Goal: Information Seeking & Learning: Learn about a topic

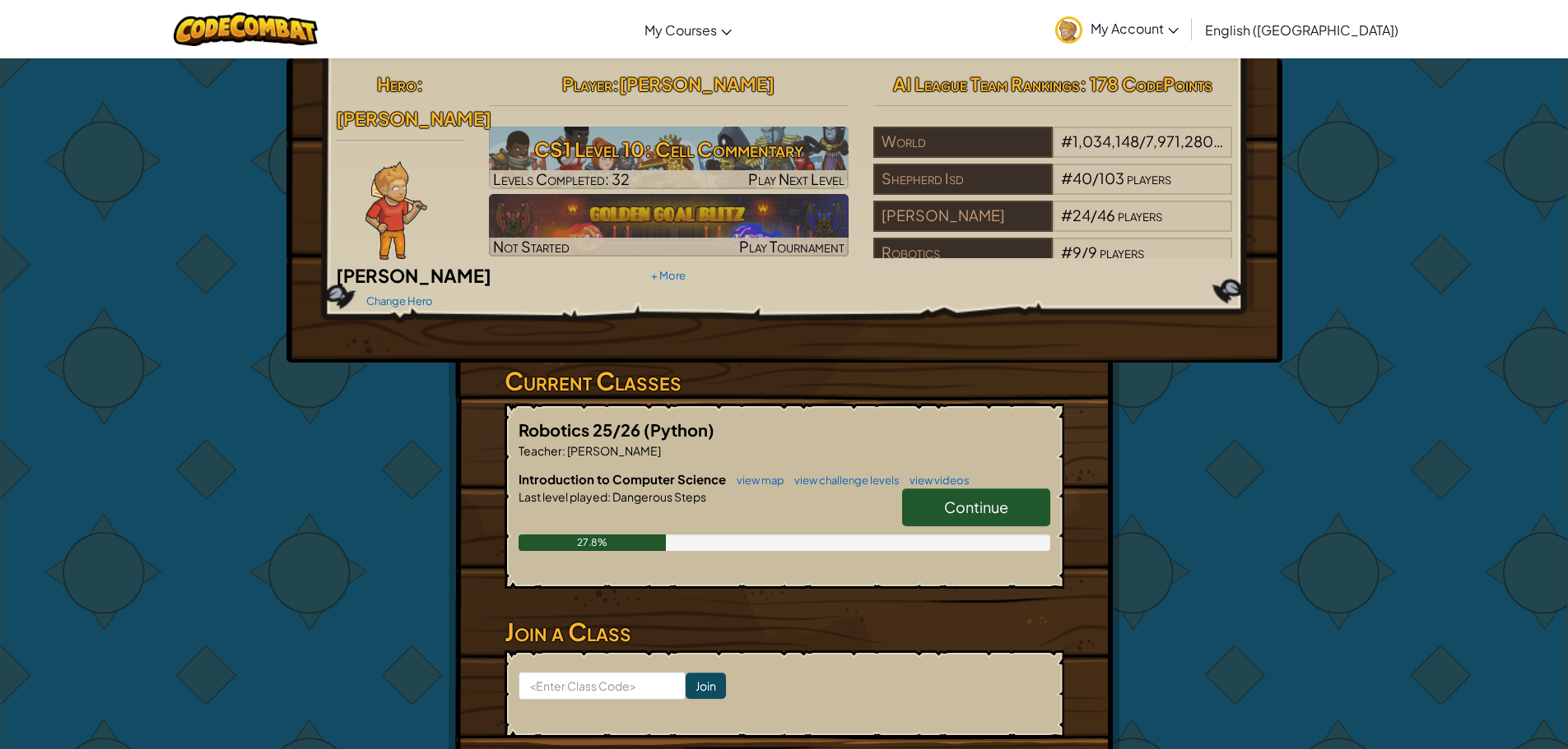
click at [1091, 294] on div "Hero : [PERSON_NAME] Change Hero Player : [PERSON_NAME] S CS1 Level 10: Cell Co…" at bounding box center [784, 210] width 995 height 305
click at [1171, 442] on div "Hero : [PERSON_NAME] Change Hero Player : [PERSON_NAME] S CS1 Level 10: Cell Co…" at bounding box center [784, 443] width 963 height 770
click at [990, 498] on span "Continue" at bounding box center [976, 507] width 64 height 19
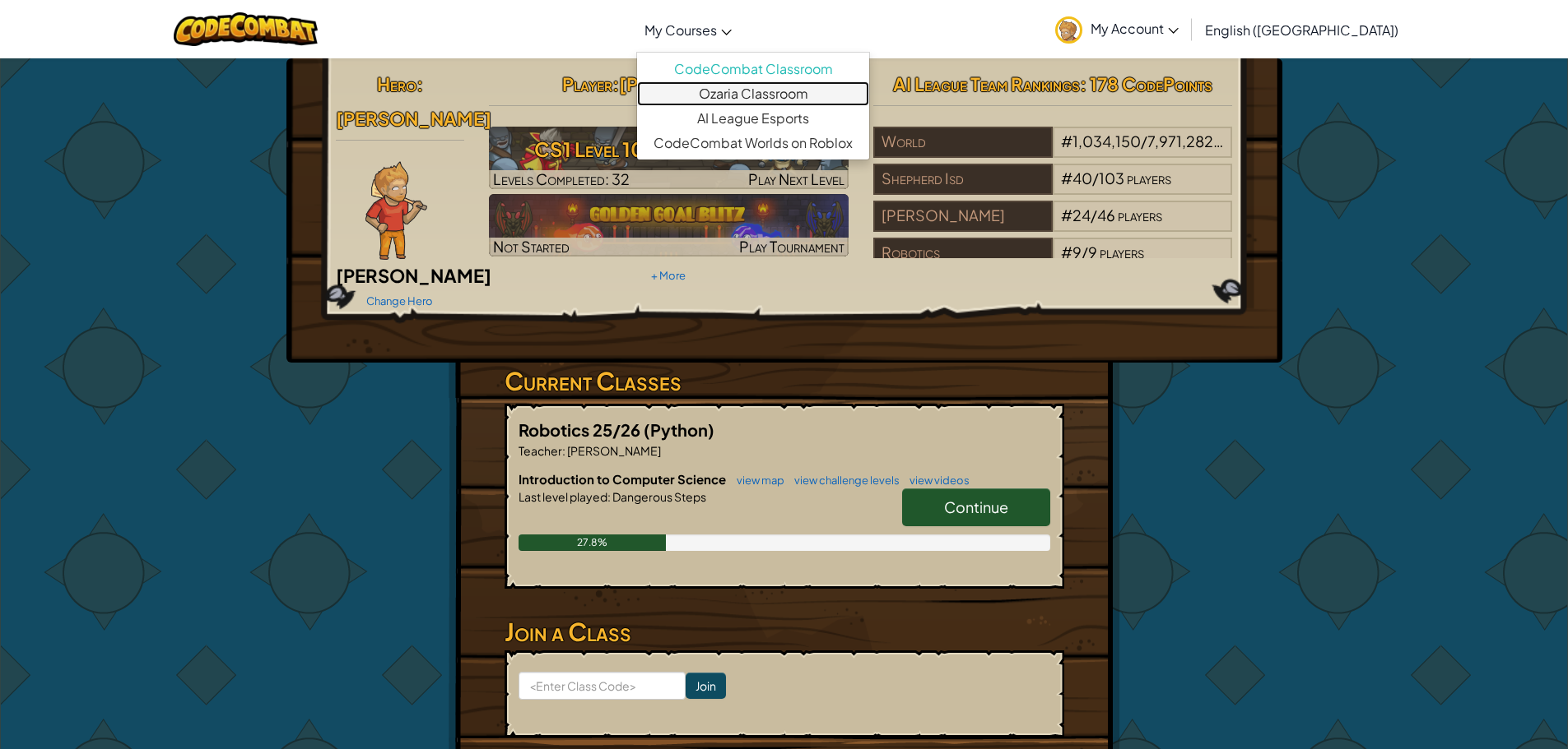
click at [792, 93] on link "Ozaria Classroom" at bounding box center [753, 93] width 232 height 25
